Goal: Information Seeking & Learning: Learn about a topic

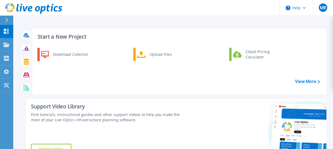
click at [196, 97] on div "Start a New Project Download Collector Upload Files Cloud Pricing Calculator Vi…" at bounding box center [173, 94] width 306 height 140
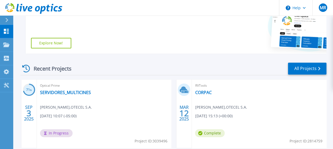
scroll to position [132, 0]
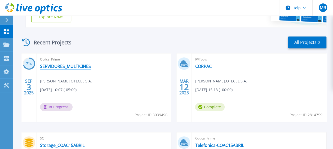
click at [62, 65] on link "SERVIDORES_MULTICINES" at bounding box center [65, 66] width 51 height 5
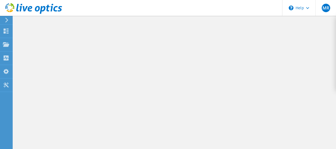
click at [141, 69] on div at bounding box center [174, 82] width 323 height 133
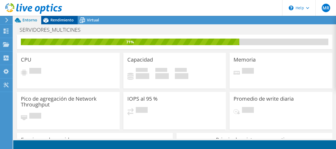
click at [45, 18] on icon at bounding box center [45, 20] width 9 height 9
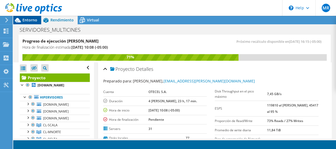
click at [37, 18] on span "Entorno" at bounding box center [29, 19] width 15 height 5
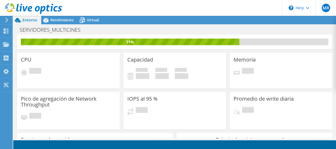
click at [69, 14] on header "MR Usuario final Mario Reinoso mario.reinoso@telefonica.com OTECEL S.A. My Prof…" at bounding box center [168, 8] width 336 height 16
click at [84, 17] on icon at bounding box center [82, 20] width 9 height 9
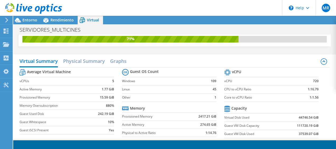
scroll to position [38, 0]
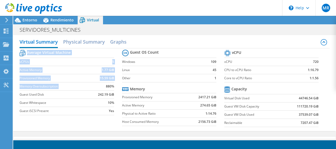
drag, startPoint x: 103, startPoint y: 89, endPoint x: 114, endPoint y: 92, distance: 11.1
click at [114, 92] on section "Average Virtual Machine vCPUs 5 Active Memory 1.77 GiB Provisioned Memory 15.59…" at bounding box center [71, 83] width 102 height 69
drag, startPoint x: 33, startPoint y: 85, endPoint x: 117, endPoint y: 89, distance: 84.0
click at [117, 89] on section "Average Virtual Machine vCPUs 5 Active Memory 1.77 GiB Provisioned Memory 15.59…" at bounding box center [71, 83] width 102 height 69
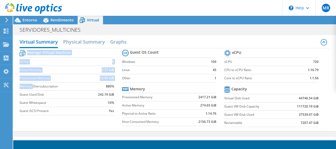
click at [117, 89] on section "Average Virtual Machine vCPUs 5 Active Memory 1.77 GiB Provisioned Memory 15.59…" at bounding box center [71, 83] width 102 height 69
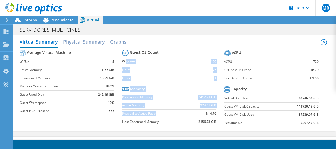
drag, startPoint x: 127, startPoint y: 65, endPoint x: 193, endPoint y: 113, distance: 81.6
click at [193, 113] on section "Guest OS Count Windows 109 Linux 45 Other 1 Memory Provisioned Memory 2417.21 G…" at bounding box center [173, 88] width 102 height 80
click at [193, 113] on td "1:14.76" at bounding box center [202, 114] width 30 height 8
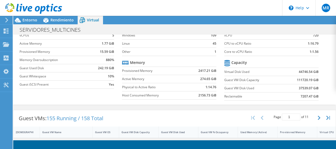
scroll to position [0, 0]
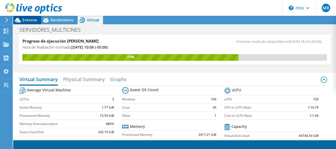
click at [31, 24] on div "Entorno" at bounding box center [27, 20] width 28 height 8
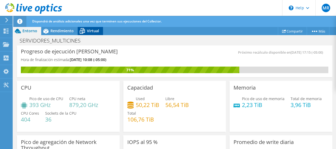
click at [97, 30] on span "Virtual" at bounding box center [93, 30] width 12 height 5
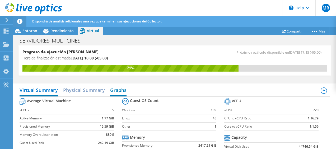
click at [117, 91] on h2 "Graphs" at bounding box center [118, 91] width 16 height 12
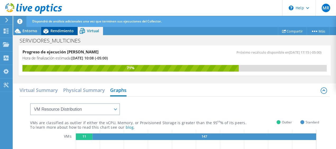
click at [48, 30] on icon at bounding box center [45, 30] width 9 height 9
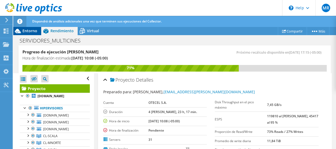
click at [27, 33] on div "Entorno" at bounding box center [27, 31] width 28 height 8
